Goal: Check status: Check status

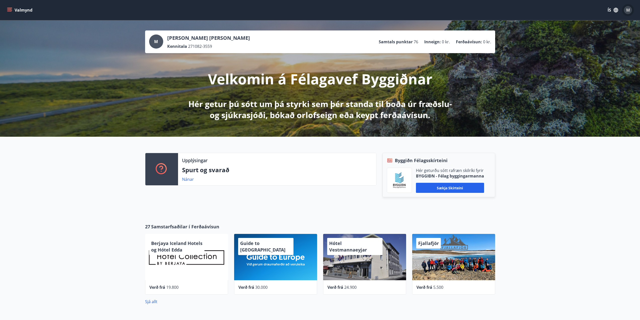
click at [629, 12] on span "M" at bounding box center [628, 10] width 4 height 6
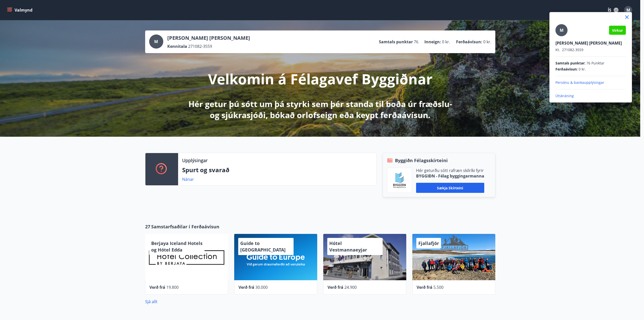
click at [11, 10] on div at bounding box center [322, 160] width 644 height 320
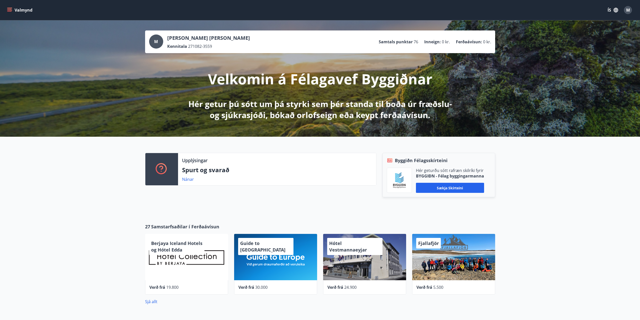
click at [11, 10] on icon "menu" at bounding box center [9, 10] width 5 height 5
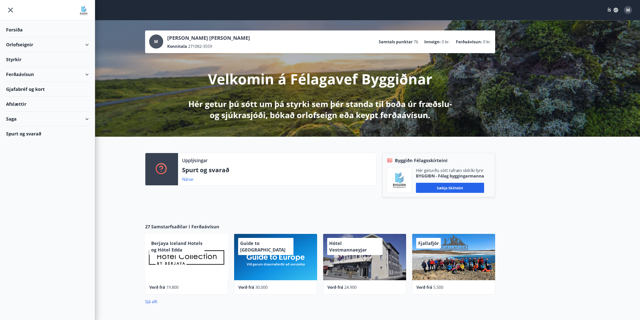
click at [23, 119] on div "Saga" at bounding box center [47, 118] width 83 height 15
click at [23, 155] on div "Umsóknir" at bounding box center [47, 152] width 75 height 11
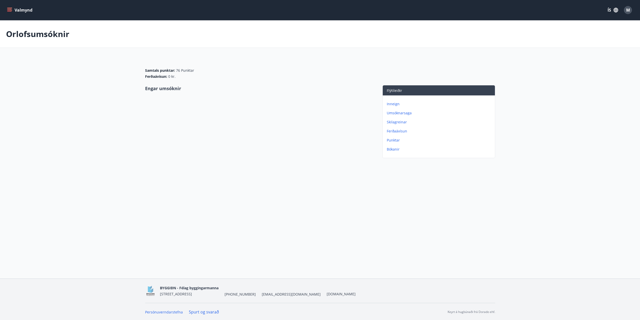
click at [390, 112] on p "Umsóknarsaga" at bounding box center [440, 112] width 106 height 5
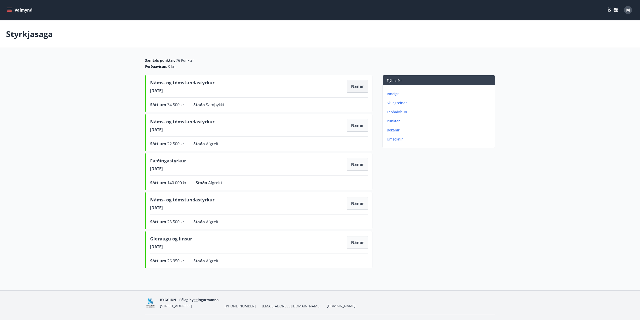
click at [355, 82] on button "Nánar" at bounding box center [357, 86] width 21 height 13
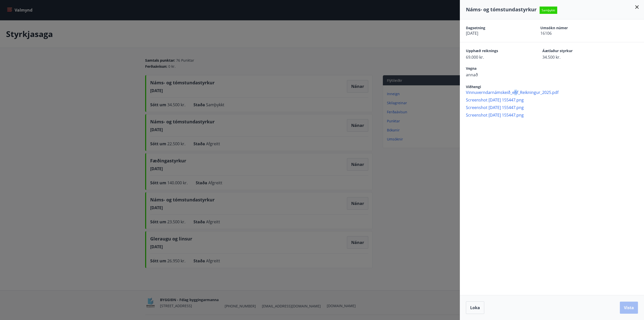
click at [515, 91] on span "Vinnuverndarnámskeið_ehf_Reikningur_2025.pdf" at bounding box center [555, 93] width 178 height 6
